Goal: Task Accomplishment & Management: Manage account settings

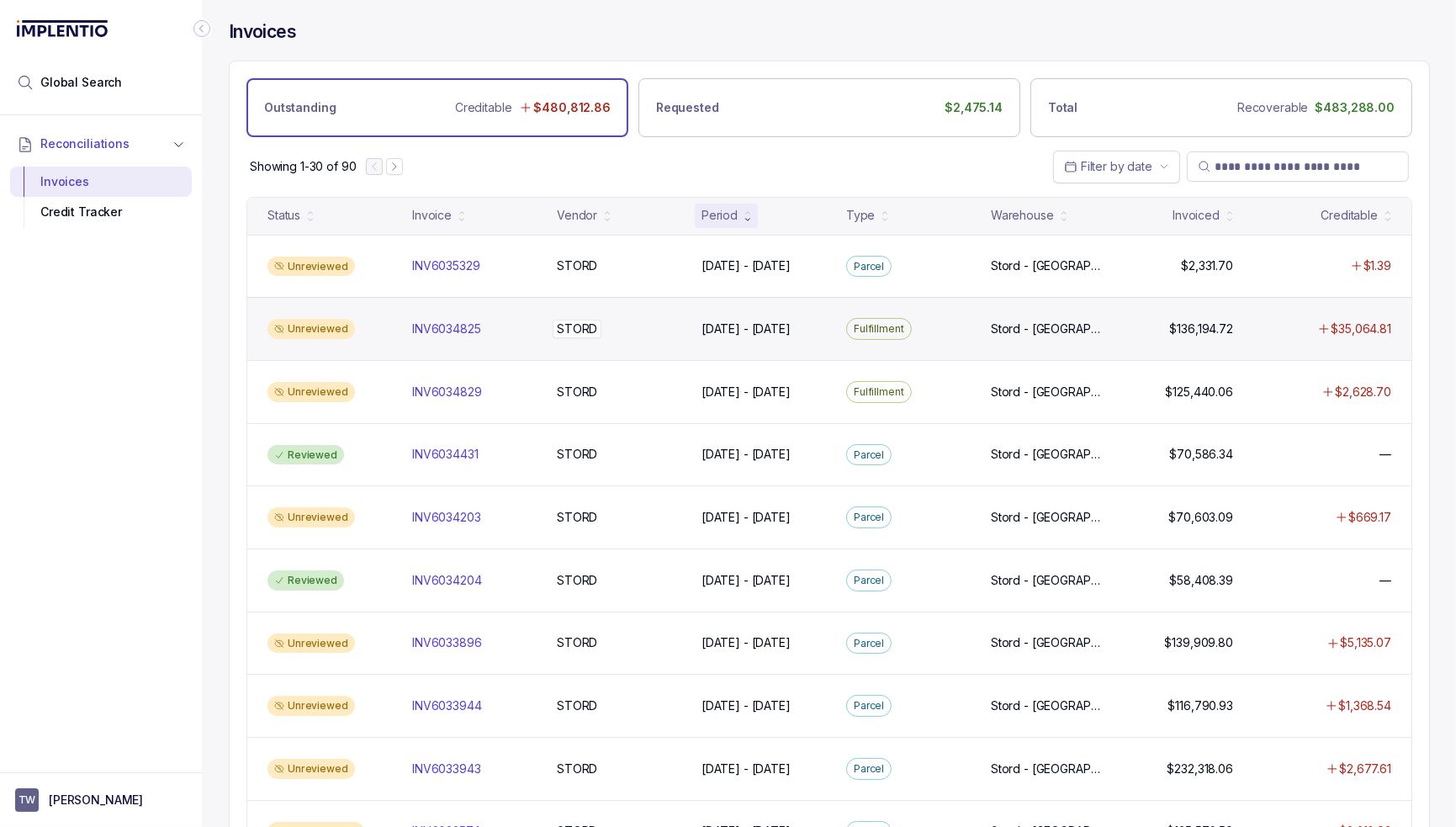
click at [629, 322] on div "STORD STORD" at bounding box center [619, 329] width 124 height 17
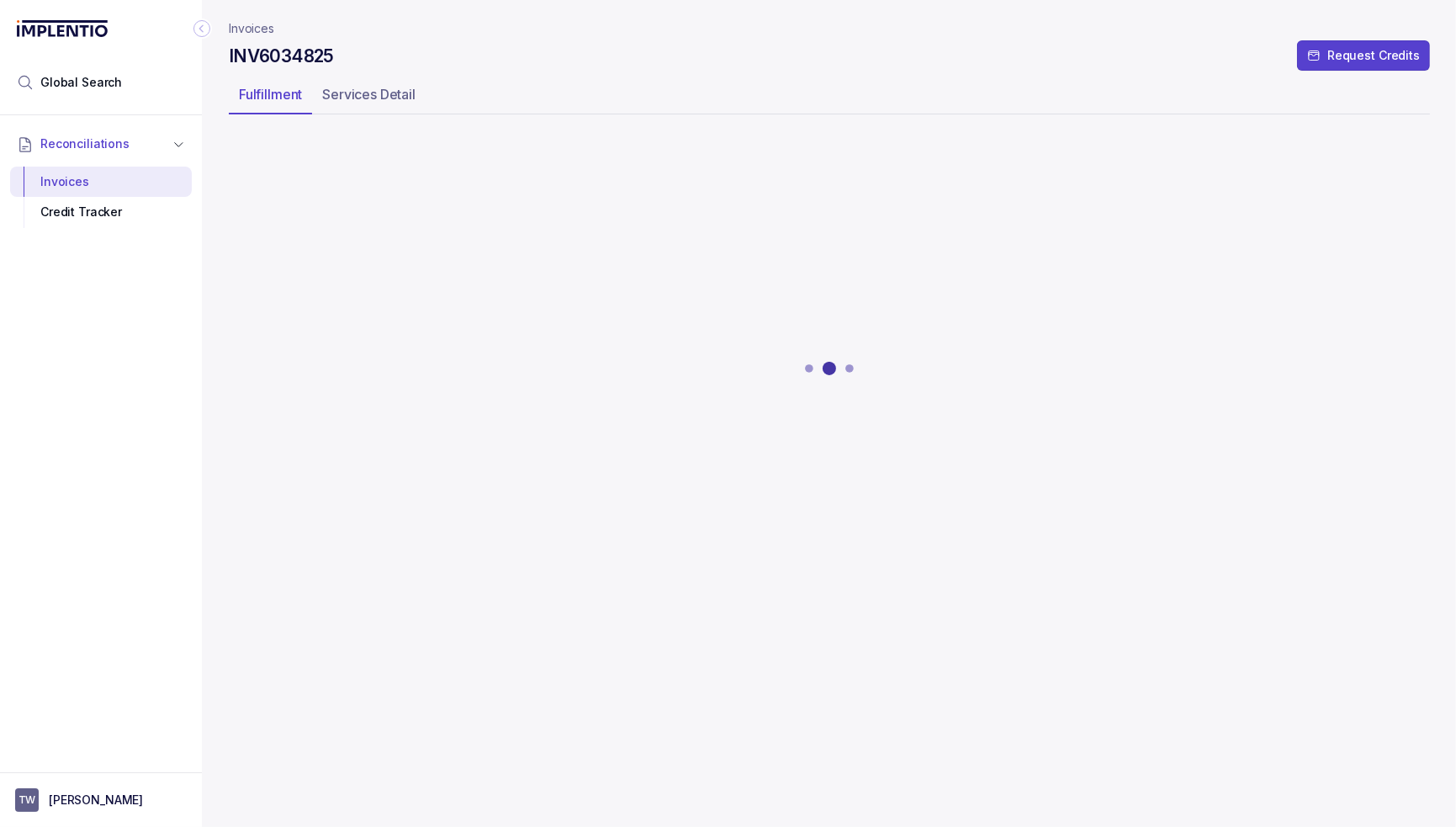
click at [592, 77] on header "Invoices INV6034825 Request Credits Fulfillment Services Detail" at bounding box center [829, 68] width 1201 height 136
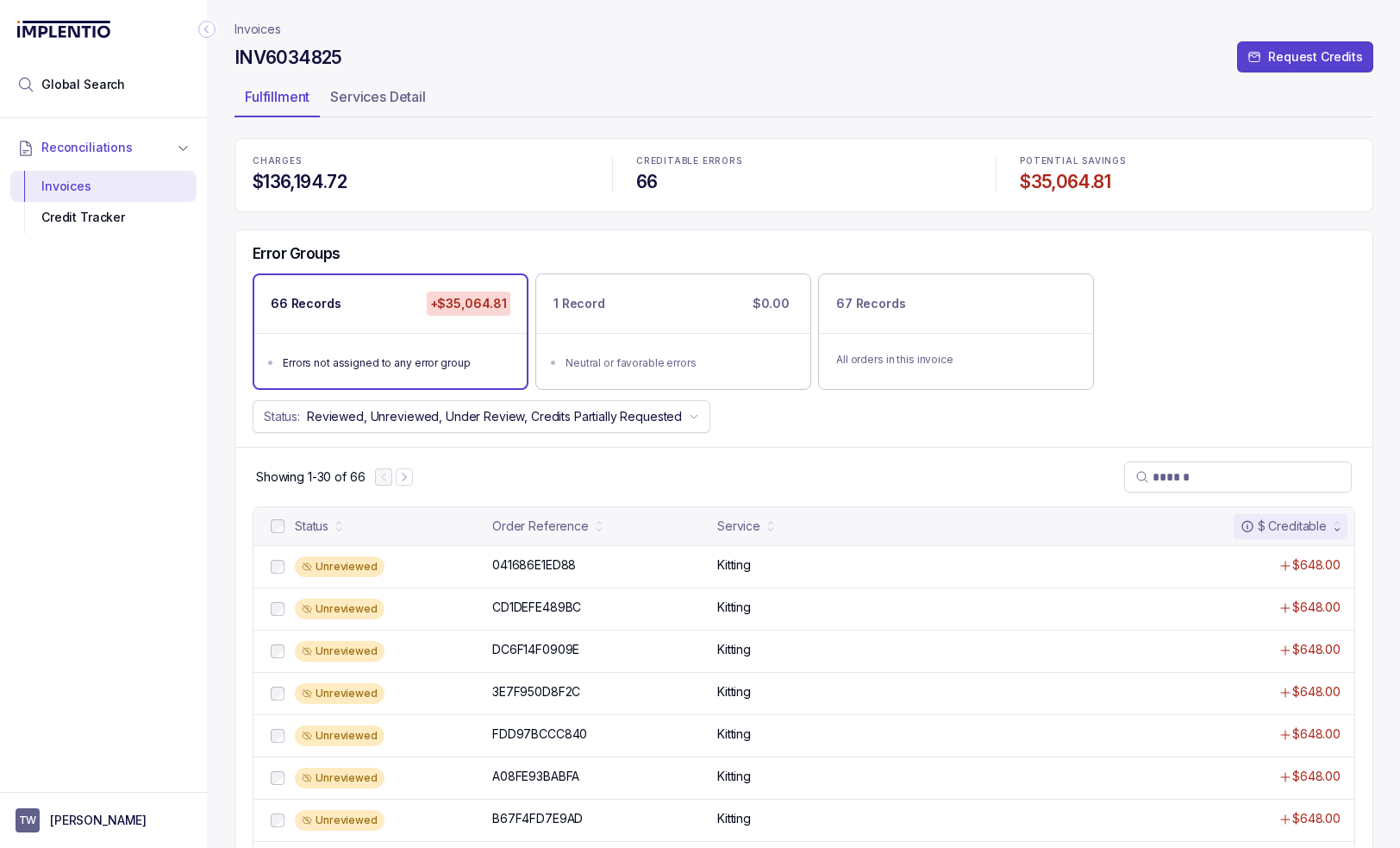
click at [247, 25] on p "Invoices" at bounding box center [258, 29] width 46 height 18
click at [162, 831] on button "TW [PERSON_NAME]" at bounding box center [103, 820] width 175 height 24
click at [127, 793] on li "Logout" at bounding box center [103, 783] width 177 height 28
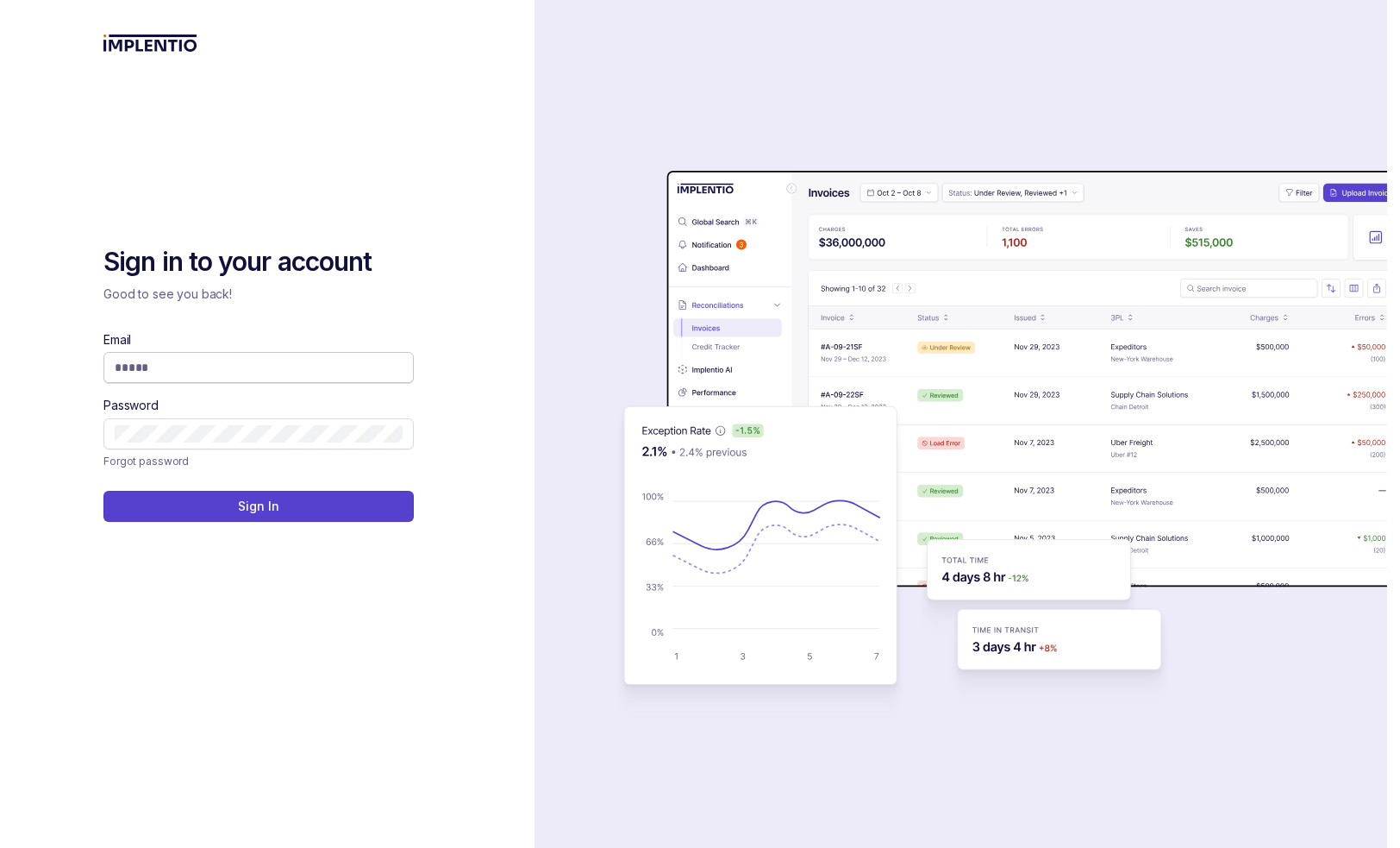
click at [226, 371] on input "Email" at bounding box center [259, 367] width 288 height 18
click at [227, 366] on input "Email" at bounding box center [259, 367] width 288 height 18
click at [272, 305] on div "Sign in to your account Good to see you back! Email Password Forgot password Si…" at bounding box center [267, 382] width 328 height 276
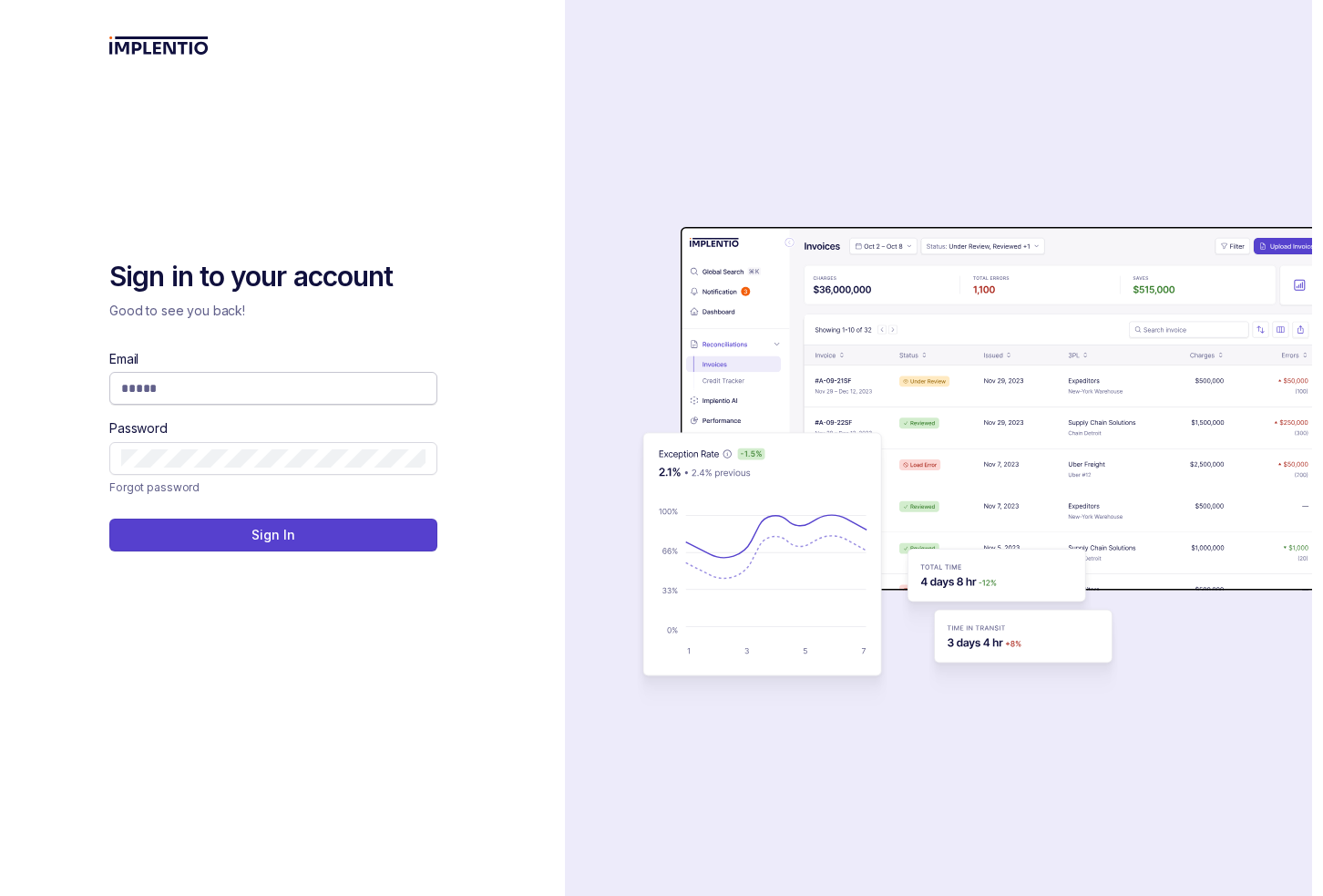
click at [236, 388] on input "Email" at bounding box center [273, 387] width 305 height 19
type input "**********"
